Goal: Use online tool/utility: Utilize a website feature to perform a specific function

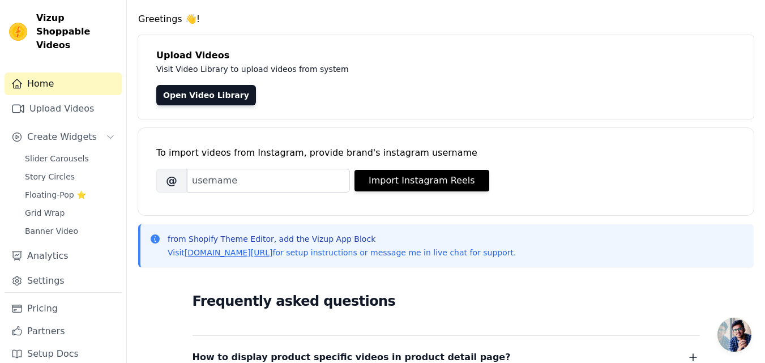
scroll to position [31, 0]
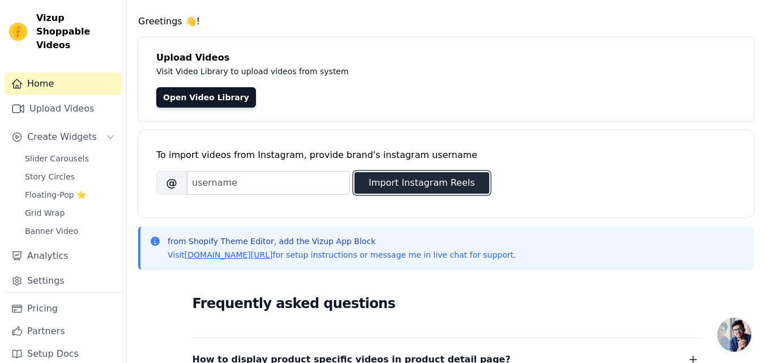
click at [386, 182] on button "Import Instagram Reels" at bounding box center [422, 183] width 135 height 22
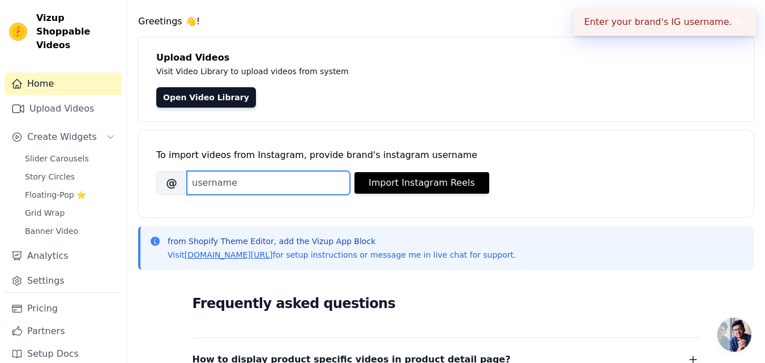
click at [309, 176] on input "Brand's Instagram Username" at bounding box center [268, 183] width 163 height 24
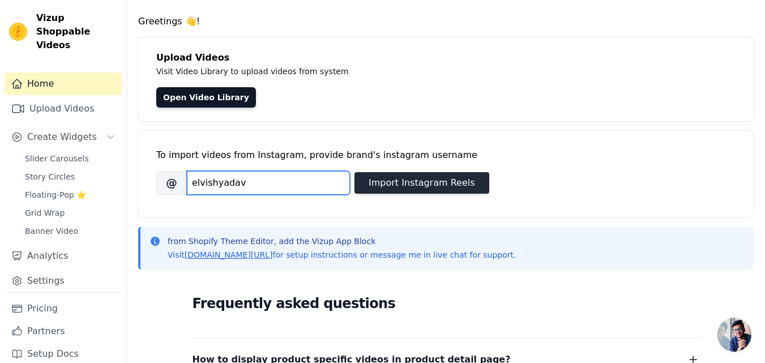
type input "elvishyadav"
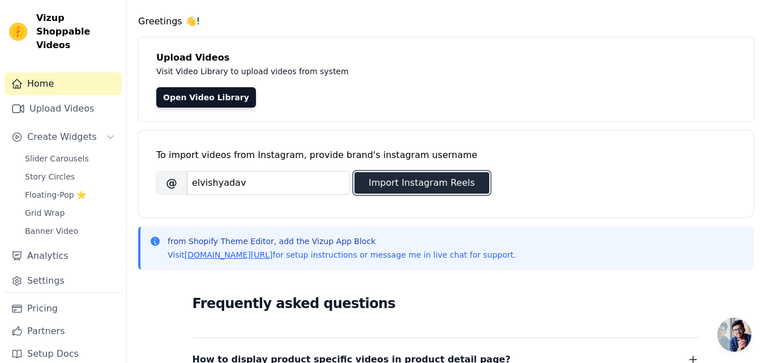
click at [361, 190] on button "Import Instagram Reels" at bounding box center [422, 183] width 135 height 22
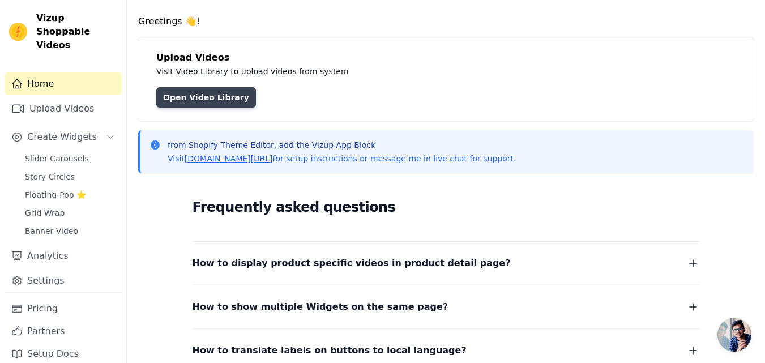
click at [187, 96] on link "Open Video Library" at bounding box center [206, 97] width 100 height 20
click at [213, 95] on link "Open Video Library" at bounding box center [206, 97] width 100 height 20
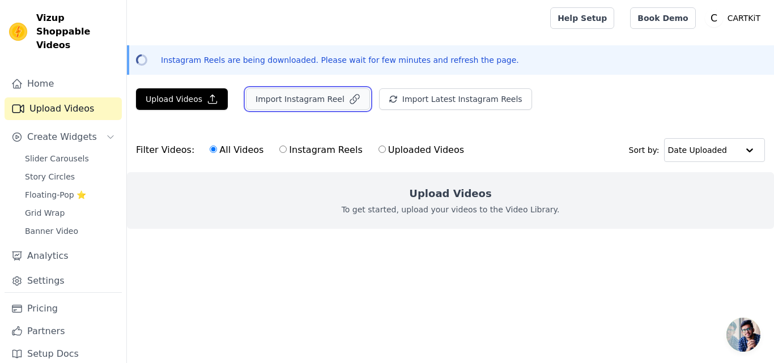
click at [275, 98] on button "Import Instagram Reel" at bounding box center [308, 99] width 124 height 22
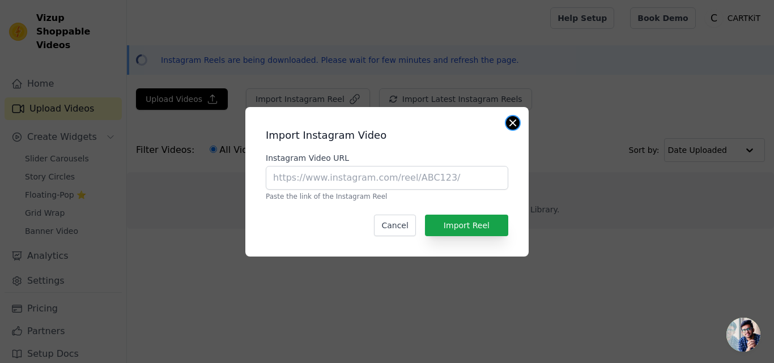
click at [513, 124] on button "Close modal" at bounding box center [513, 123] width 14 height 14
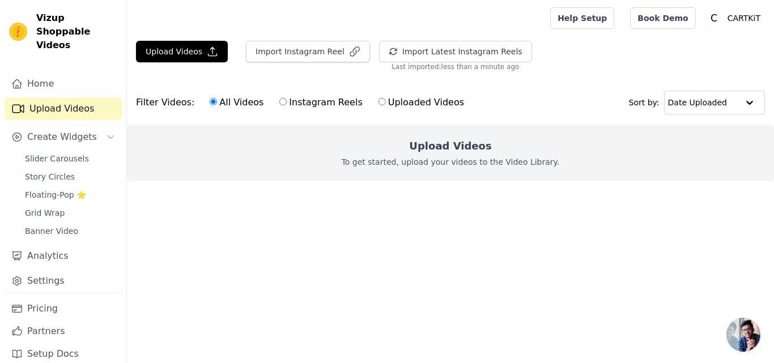
click at [269, 103] on div "All Videos Instagram Reels Uploaded Videos" at bounding box center [336, 103] width 267 height 26
click at [279, 102] on input "Instagram Reels" at bounding box center [282, 101] width 7 height 7
radio input "true"
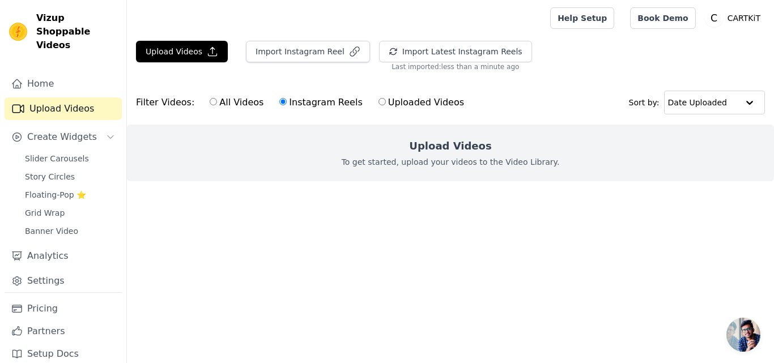
click at [279, 100] on input "Instagram Reels" at bounding box center [282, 101] width 7 height 7
click at [378, 107] on label "Uploaded Videos" at bounding box center [421, 102] width 87 height 15
click at [378, 105] on input "Uploaded Videos" at bounding box center [381, 101] width 7 height 7
radio input "true"
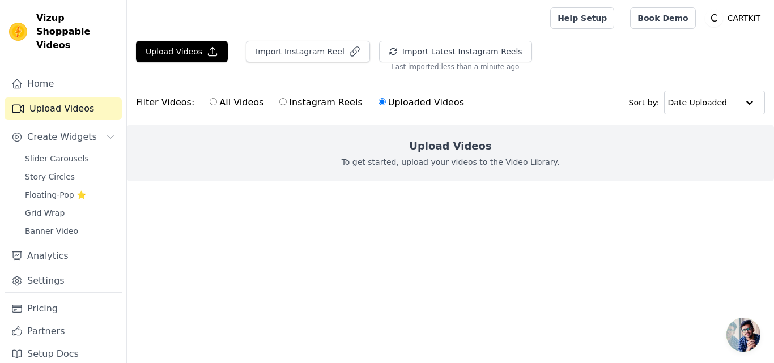
click at [210, 105] on input "All Videos" at bounding box center [213, 101] width 7 height 7
radio input "true"
click at [313, 41] on button "Import Instagram Reel" at bounding box center [308, 52] width 124 height 22
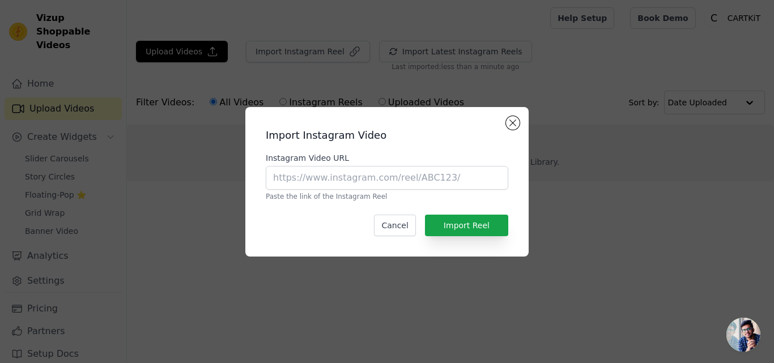
click at [517, 129] on div "Import Instagram Video Instagram Video URL Paste the link of the Instagram Reel…" at bounding box center [386, 181] width 265 height 131
click at [508, 118] on button "Close modal" at bounding box center [513, 123] width 14 height 14
